Goal: Task Accomplishment & Management: Use online tool/utility

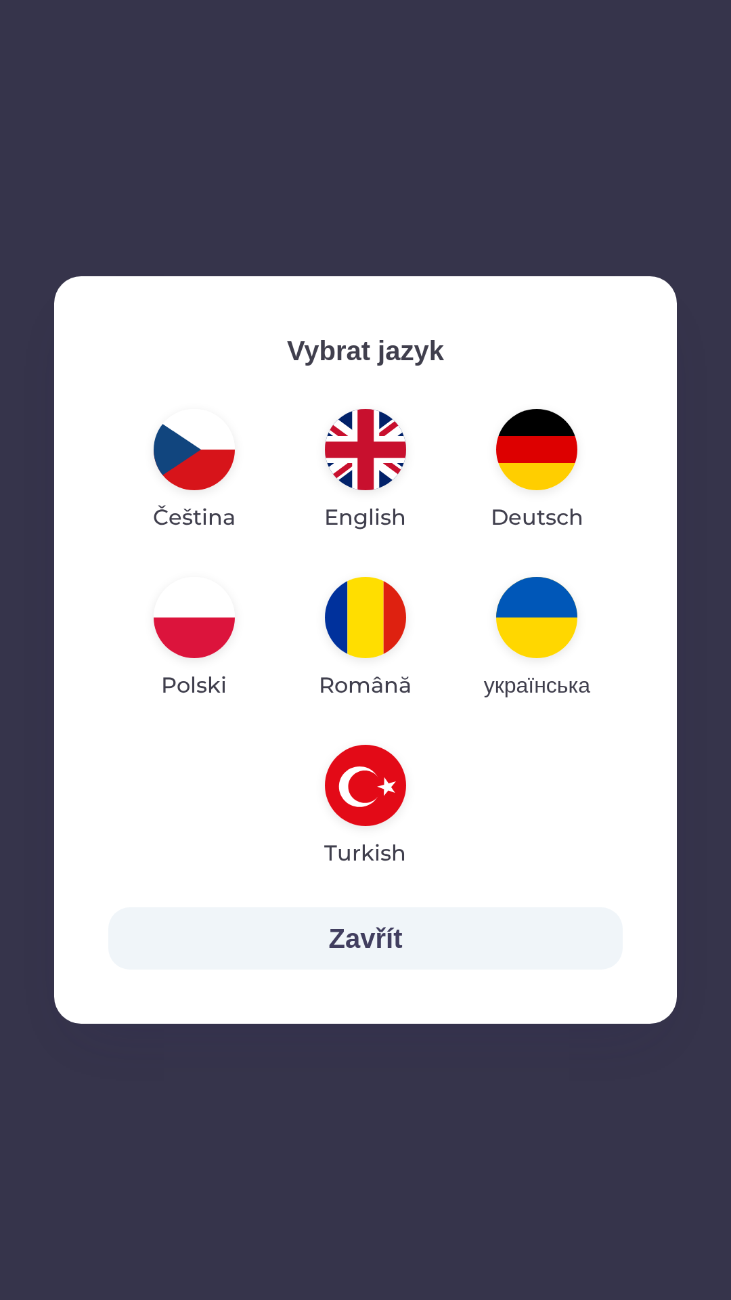
click at [357, 455] on img "button" at bounding box center [365, 449] width 81 height 81
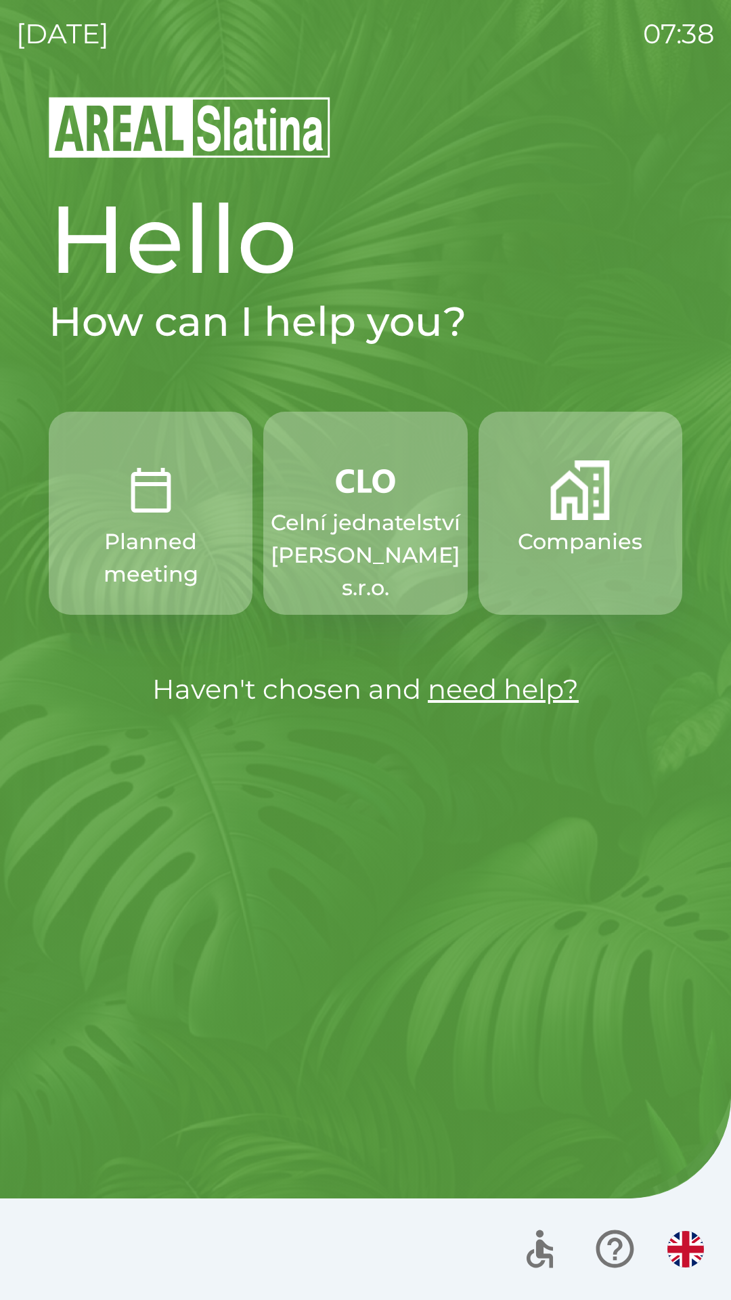
click at [371, 554] on p "Celní jednatelství [PERSON_NAME] s.r.o." at bounding box center [366, 556] width 190 height 98
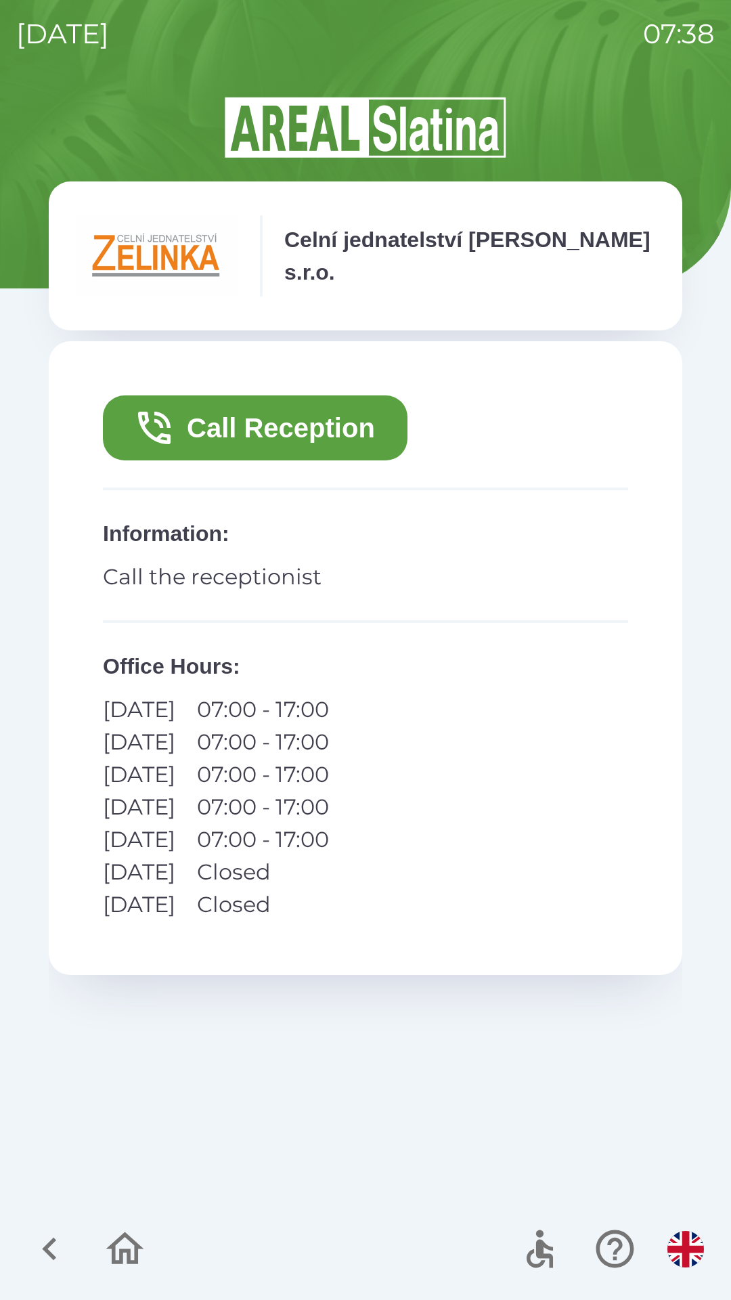
click at [243, 438] on button "Call Reception" at bounding box center [255, 427] width 305 height 65
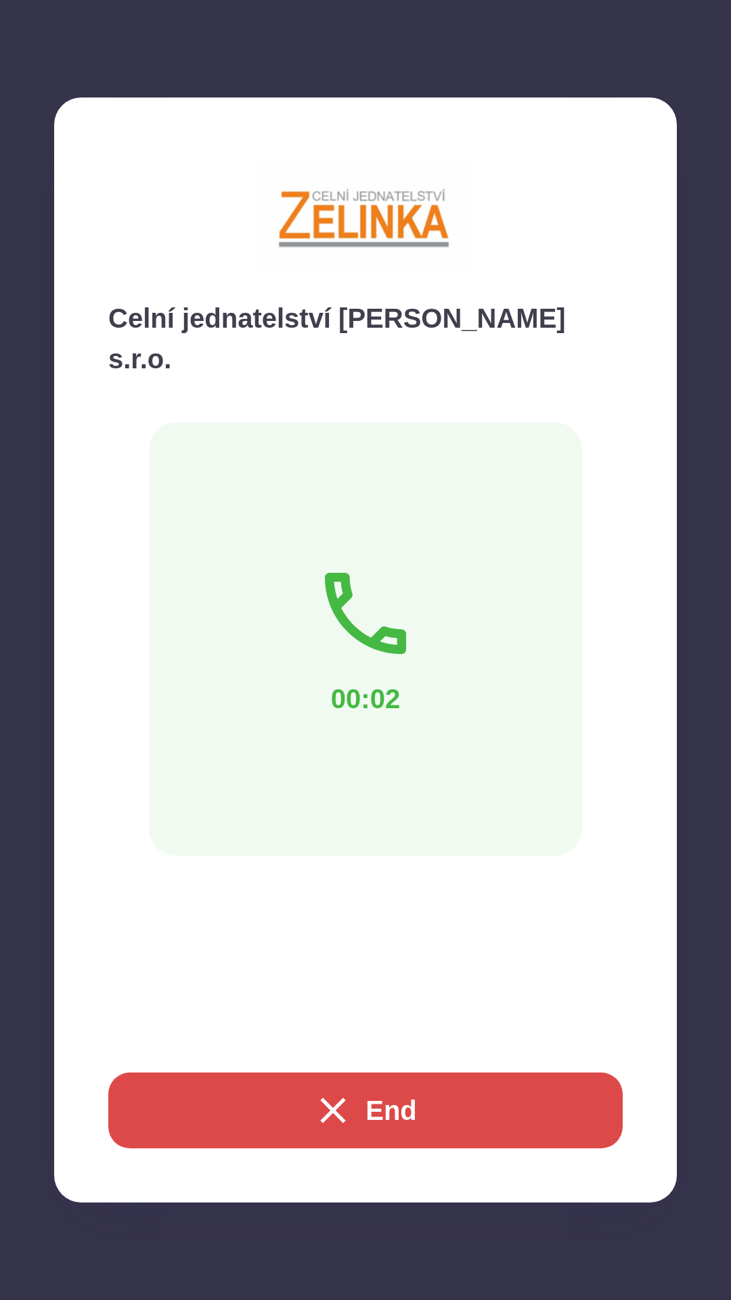
click at [492, 1092] on button "End" at bounding box center [365, 1111] width 515 height 76
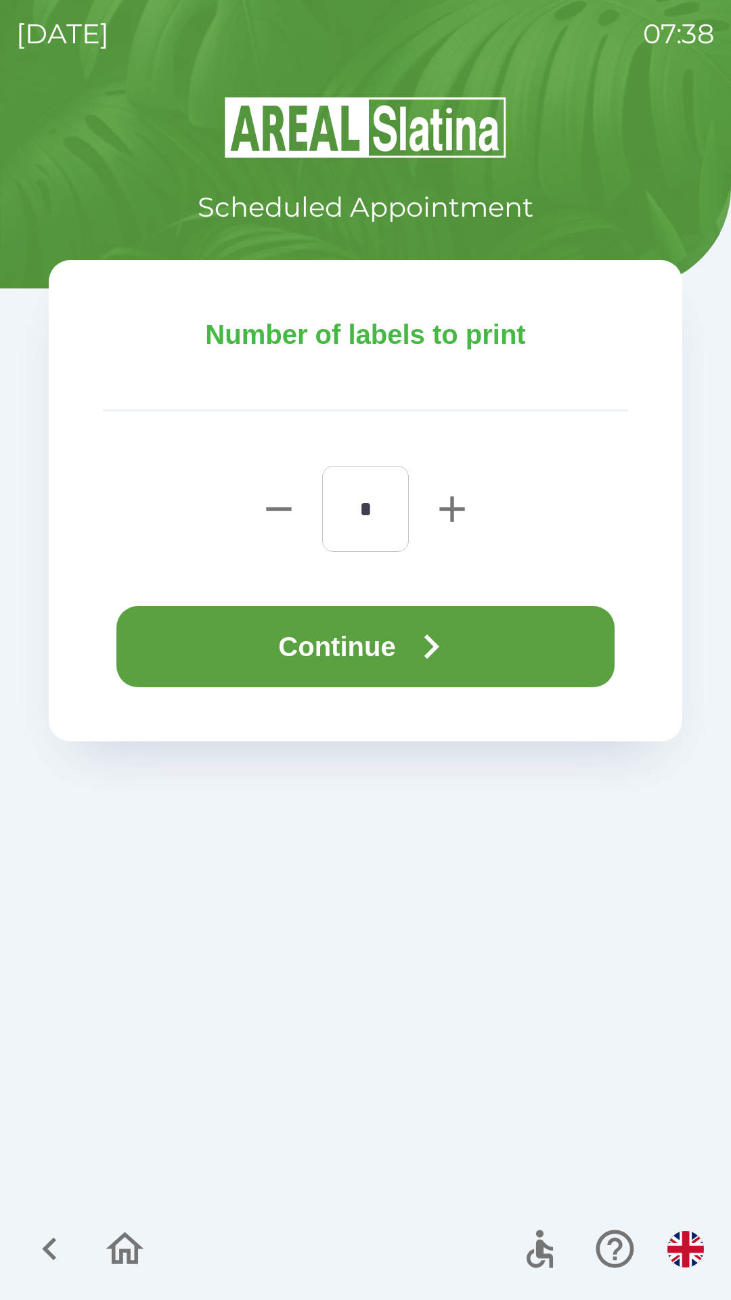
click at [297, 646] on button "Continue" at bounding box center [365, 646] width 498 height 81
